Goal: Task Accomplishment & Management: Manage account settings

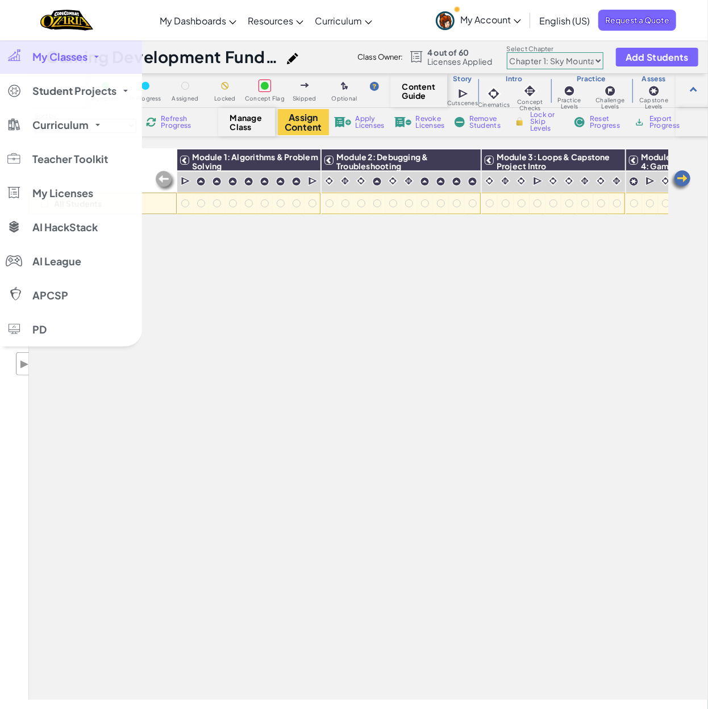
click at [45, 58] on span "My Classes" at bounding box center [59, 57] width 55 height 10
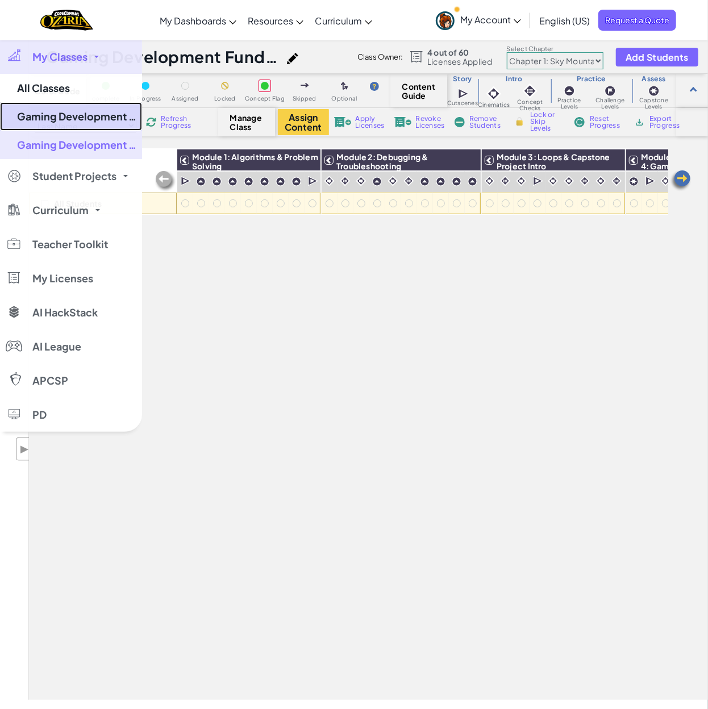
click at [70, 116] on link "Gaming Development Fundamentals Semester 1" at bounding box center [71, 116] width 142 height 28
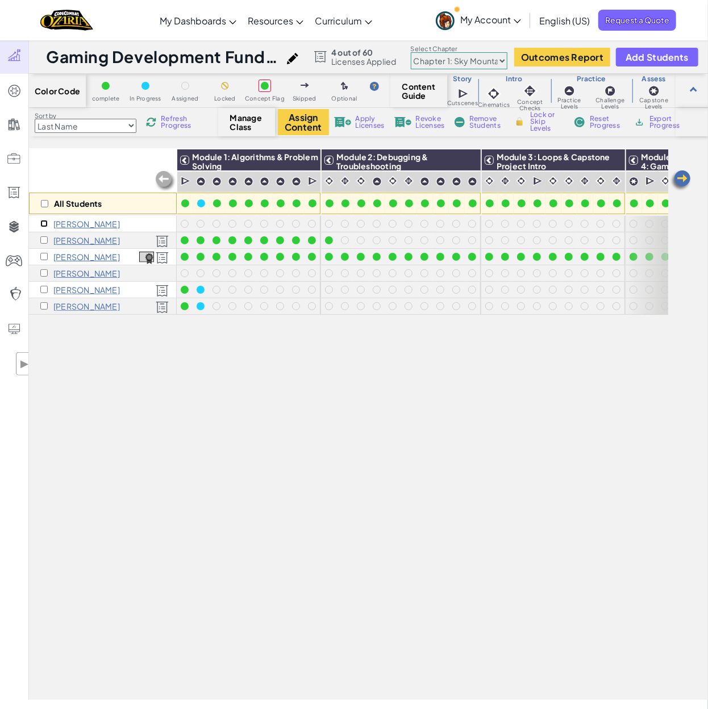
click at [42, 224] on input "checkbox" at bounding box center [43, 223] width 7 height 7
checkbox input "true"
click at [41, 270] on input "checkbox" at bounding box center [43, 272] width 7 height 7
checkbox input "true"
click at [354, 118] on div "Apply Licenses" at bounding box center [359, 122] width 55 height 8
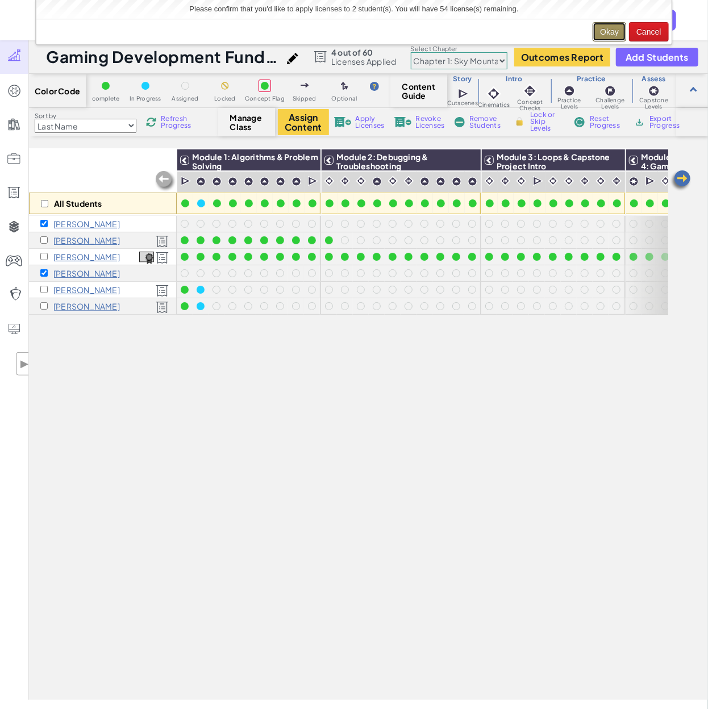
click at [610, 27] on button "Okay" at bounding box center [610, 31] width 34 height 19
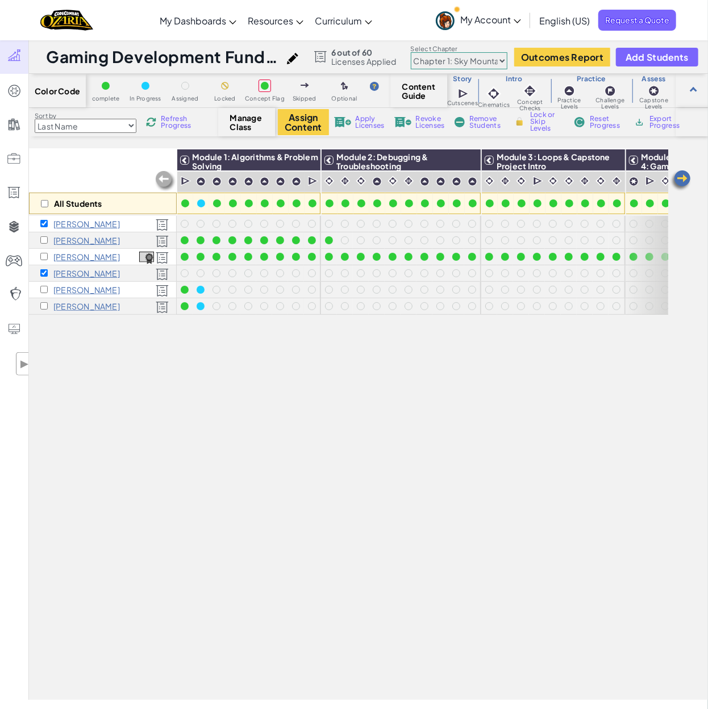
click at [298, 101] on span "Skipped" at bounding box center [305, 98] width 24 height 6
click at [301, 115] on button "Assign Content" at bounding box center [303, 122] width 51 height 26
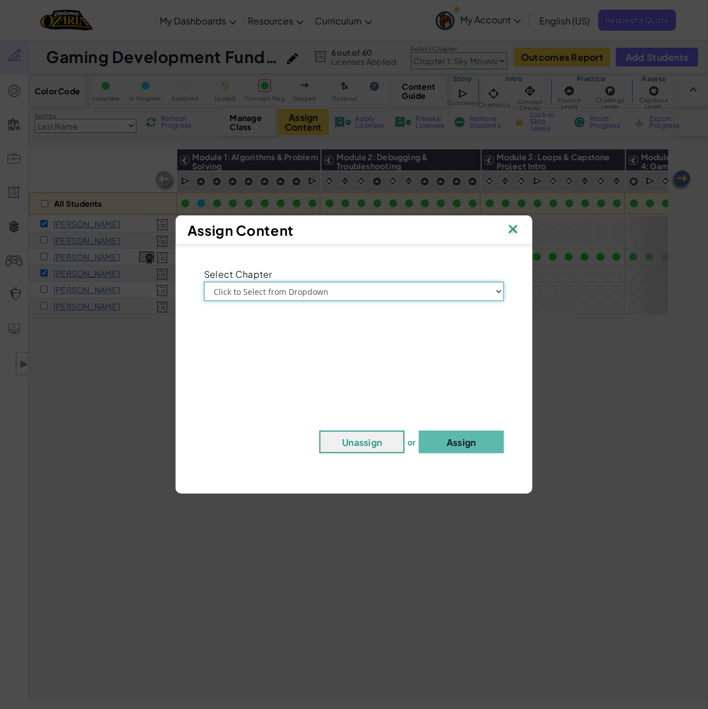
click at [383, 289] on select "Click to Select from Dropdown Chapter 1: [GEOGRAPHIC_DATA] Chapter 2: The Moon …" at bounding box center [354, 291] width 300 height 19
select select "Chapter 1: Sky Mountain"
click at [204, 282] on select "Click to Select from Dropdown Chapter 1: [GEOGRAPHIC_DATA] Chapter 2: The Moon …" at bounding box center [354, 291] width 300 height 19
click at [457, 447] on button "Assign" at bounding box center [461, 442] width 85 height 23
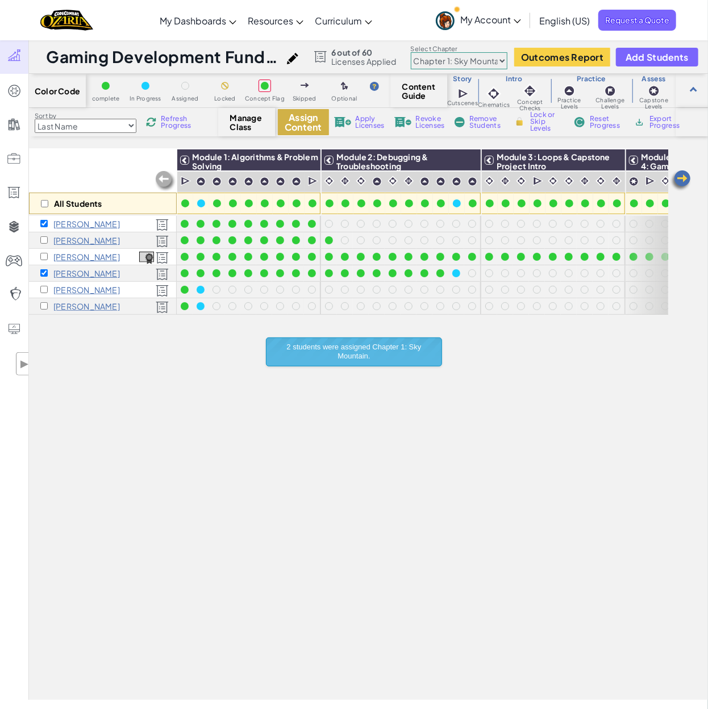
click at [311, 124] on button "Assign Content" at bounding box center [303, 122] width 51 height 26
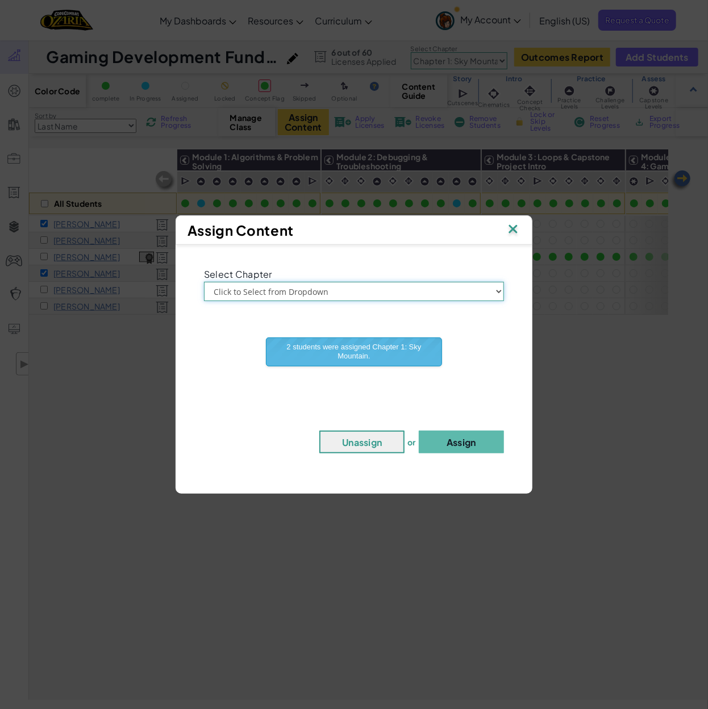
click at [363, 288] on select "Click to Select from Dropdown Chapter 1: [GEOGRAPHIC_DATA] Chapter 2: The Moon …" at bounding box center [354, 291] width 300 height 19
select select "Chapter 2: The Moon Dancers"
click at [204, 282] on select "Click to Select from Dropdown Chapter 1: [GEOGRAPHIC_DATA] Chapter 2: The Moon …" at bounding box center [354, 291] width 300 height 19
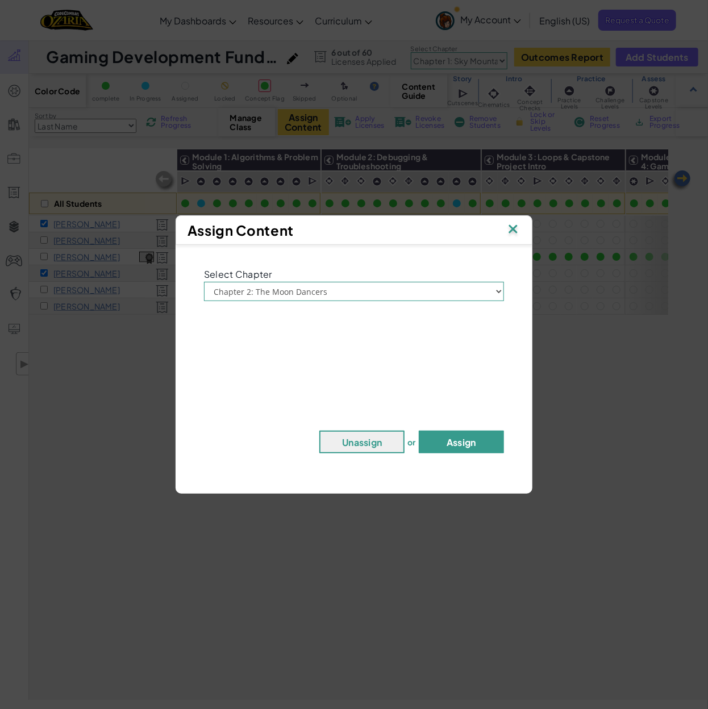
click at [463, 445] on button "Assign" at bounding box center [461, 442] width 85 height 23
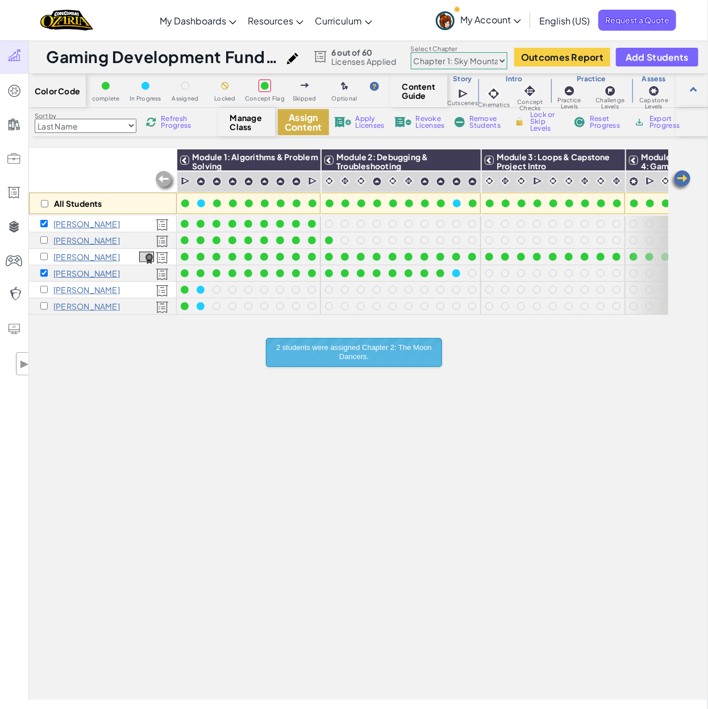
click at [300, 124] on button "Assign Content" at bounding box center [303, 122] width 51 height 26
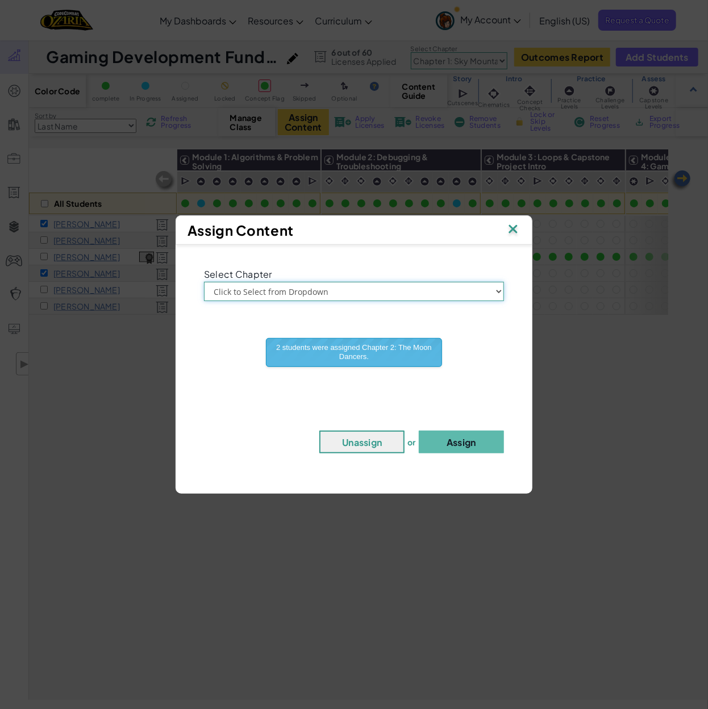
click at [363, 293] on select "Click to Select from Dropdown Chapter 1: [GEOGRAPHIC_DATA] Chapter 2: The Moon …" at bounding box center [354, 291] width 300 height 19
select select "Chapter 3: The Phoenix Lands"
click at [204, 282] on select "Click to Select from Dropdown Chapter 1: [GEOGRAPHIC_DATA] Chapter 2: The Moon …" at bounding box center [354, 291] width 300 height 19
click at [458, 446] on button "Assign" at bounding box center [461, 442] width 85 height 23
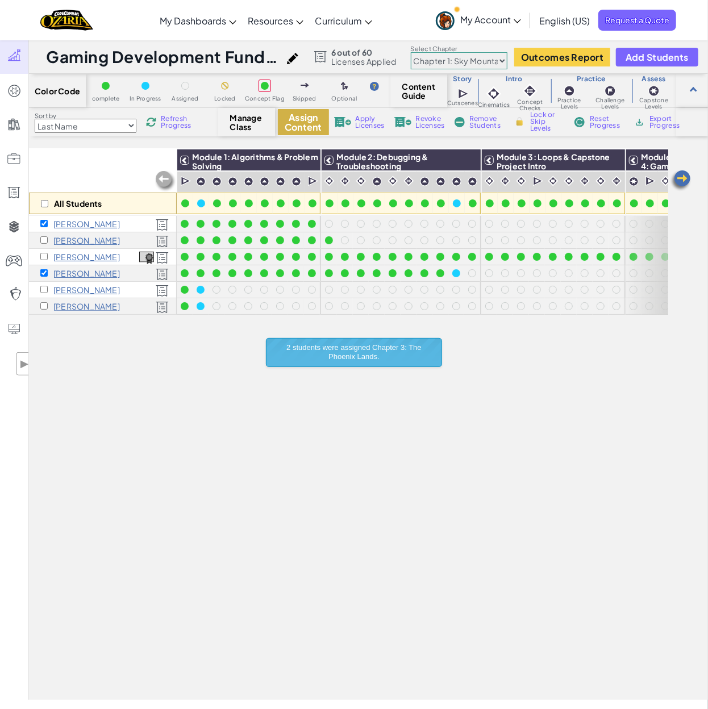
click at [310, 114] on button "Assign Content" at bounding box center [303, 122] width 51 height 26
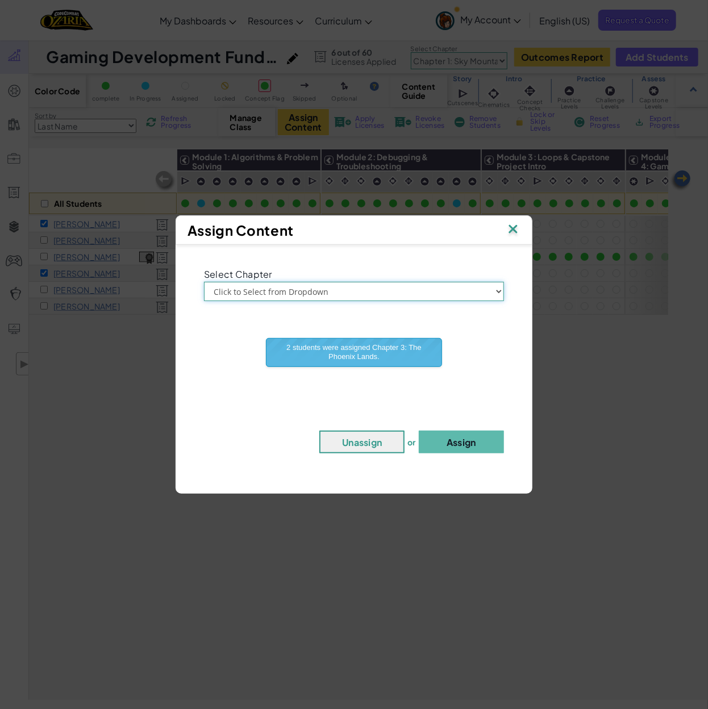
click at [398, 290] on select "Click to Select from Dropdown Chapter 1: [GEOGRAPHIC_DATA] Chapter 2: The Moon …" at bounding box center [354, 291] width 300 height 19
select select "Chapter 4: The Final Code"
click at [204, 282] on select "Click to Select from Dropdown Chapter 1: [GEOGRAPHIC_DATA] Chapter 2: The Moon …" at bounding box center [354, 291] width 300 height 19
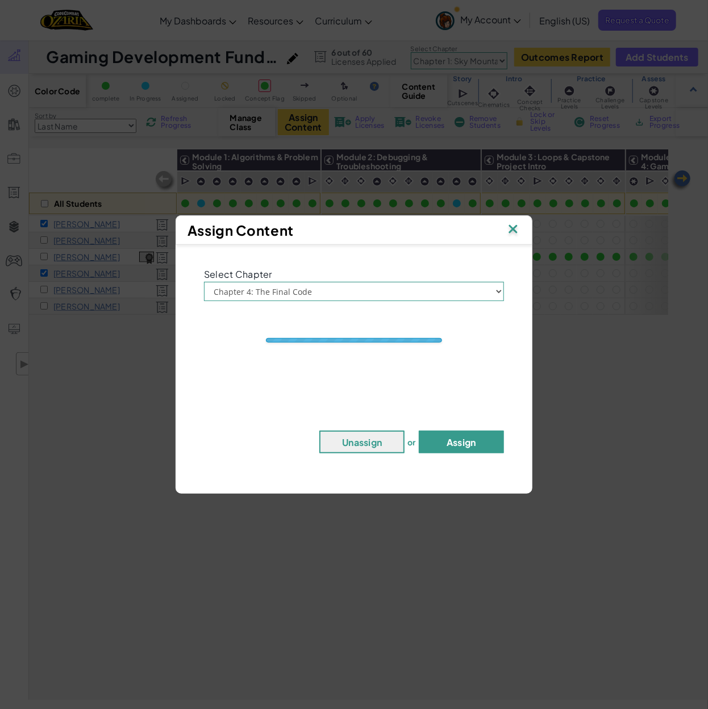
click at [472, 443] on button "Assign" at bounding box center [461, 442] width 85 height 23
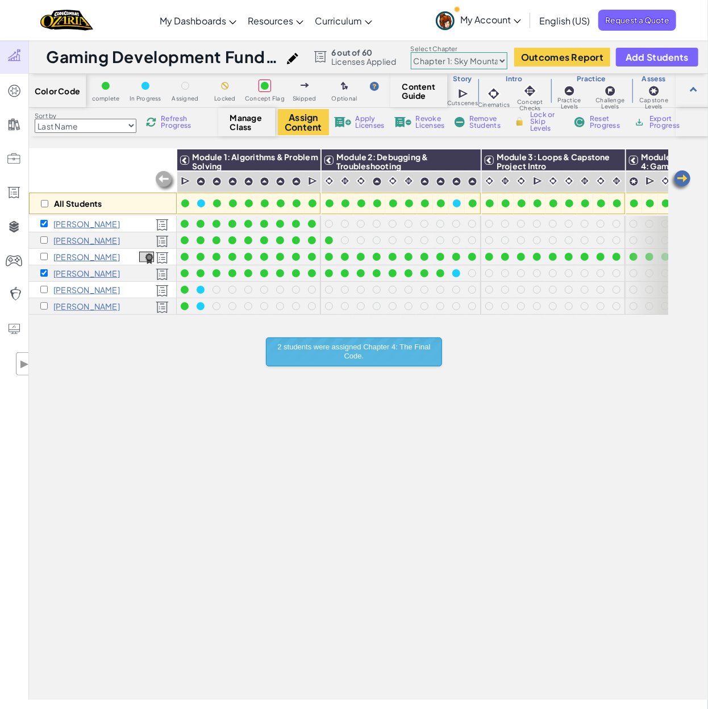
click at [185, 410] on div "All Students Module 1: Algorithms & Problem Solving Module 2: Debugging & Troub…" at bounding box center [348, 361] width 639 height 652
click at [41, 220] on input "checkbox" at bounding box center [43, 223] width 7 height 7
checkbox input "false"
click at [45, 269] on input "checkbox" at bounding box center [43, 272] width 7 height 7
checkbox input "false"
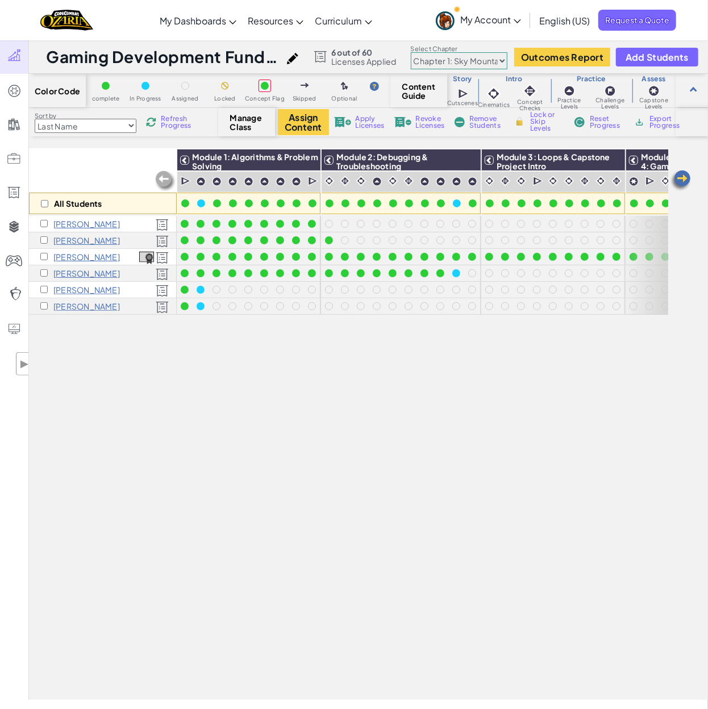
click at [468, 56] on select "Chapter 1: Sky Mountain Chapter 2: The Moon Dancers Chapter 3: The Phoenix Land…" at bounding box center [459, 60] width 97 height 17
click at [411, 52] on select "Chapter 1: Sky Mountain Chapter 2: The Moon Dancers Chapter 3: The Phoenix Land…" at bounding box center [459, 60] width 97 height 17
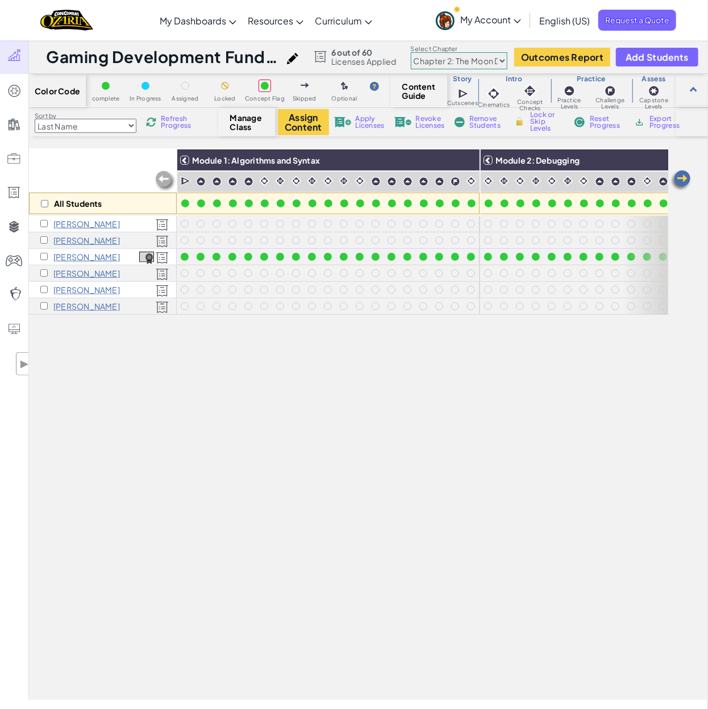
click at [470, 61] on select "Chapter 1: Sky Mountain Chapter 2: The Moon Dancers Chapter 3: The Phoenix Land…" at bounding box center [459, 60] width 97 height 17
click at [411, 52] on select "Chapter 1: Sky Mountain Chapter 2: The Moon Dancers Chapter 3: The Phoenix Land…" at bounding box center [459, 60] width 97 height 17
click at [482, 55] on select "Chapter 1: Sky Mountain Chapter 2: The Moon Dancers Chapter 3: The Phoenix Land…" at bounding box center [459, 60] width 97 height 17
click at [411, 52] on select "Chapter 1: Sky Mountain Chapter 2: The Moon Dancers Chapter 3: The Phoenix Land…" at bounding box center [459, 60] width 97 height 17
click at [485, 56] on select "Chapter 1: Sky Mountain Chapter 2: The Moon Dancers Chapter 3: The Phoenix Land…" at bounding box center [459, 60] width 97 height 17
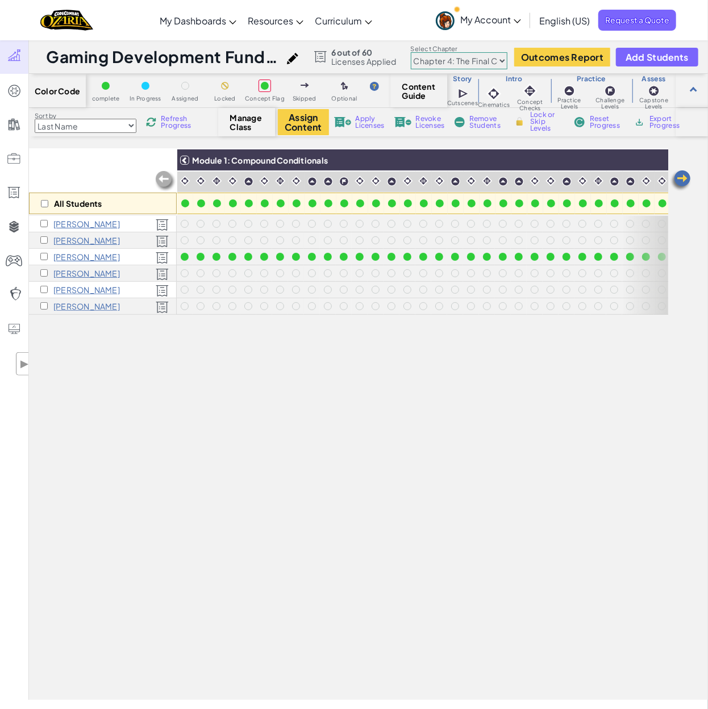
select select "5d41d731a8d1836b5aa3cba1"
click at [411, 52] on select "Chapter 1: Sky Mountain Chapter 2: The Moon Dancers Chapter 3: The Phoenix Land…" at bounding box center [459, 60] width 97 height 17
